Goal: Entertainment & Leisure: Consume media (video, audio)

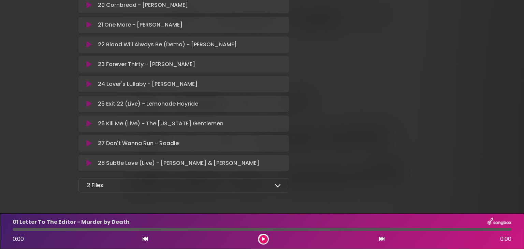
scroll to position [526, 0]
click at [279, 188] on icon at bounding box center [277, 186] width 6 height 6
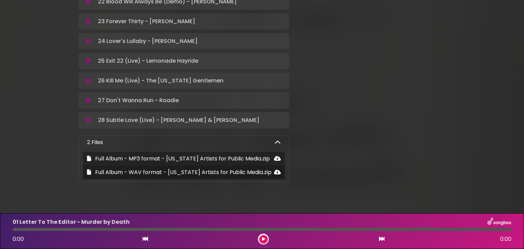
scroll to position [582, 0]
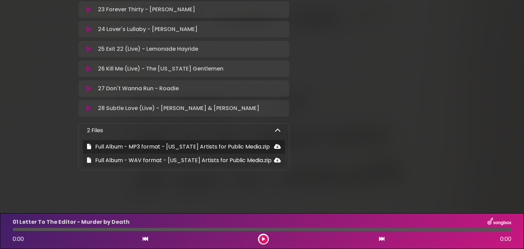
click at [277, 160] on icon at bounding box center [277, 159] width 7 height 5
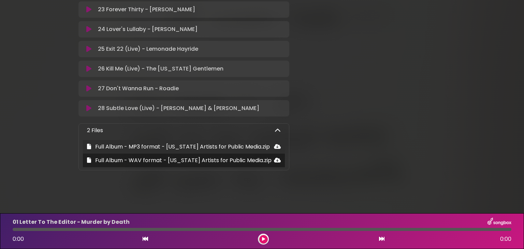
click at [276, 148] on icon at bounding box center [277, 146] width 7 height 5
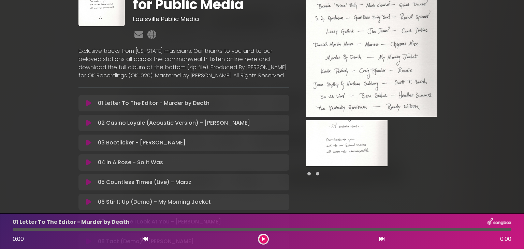
scroll to position [44, 0]
click at [88, 107] on icon at bounding box center [88, 103] width 5 height 7
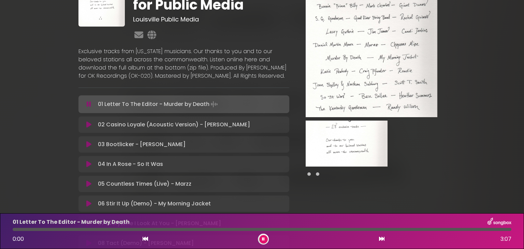
click at [89, 128] on icon at bounding box center [88, 124] width 5 height 7
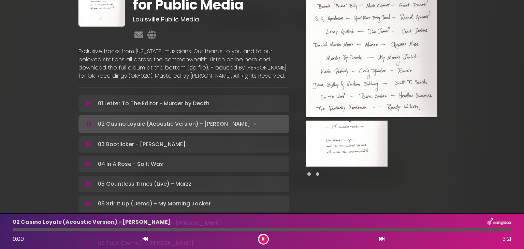
click at [90, 148] on icon at bounding box center [88, 144] width 5 height 7
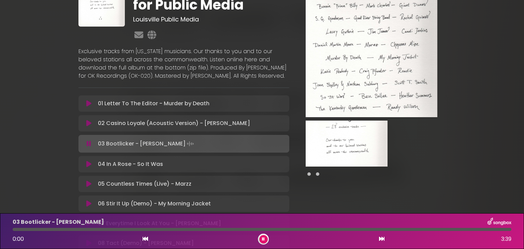
click at [92, 168] on div "04 In A Rose - So It Was Loading Track..." at bounding box center [183, 164] width 211 height 16
click at [91, 168] on icon at bounding box center [88, 164] width 5 height 7
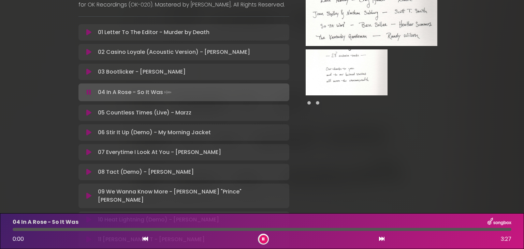
scroll to position [116, 0]
click at [87, 116] on icon at bounding box center [88, 112] width 5 height 7
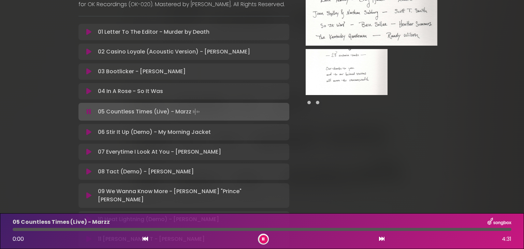
click at [88, 136] on icon at bounding box center [88, 132] width 5 height 7
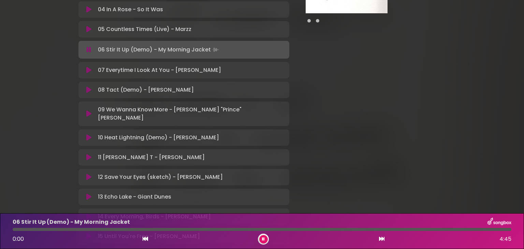
scroll to position [198, 0]
